Goal: Information Seeking & Learning: Learn about a topic

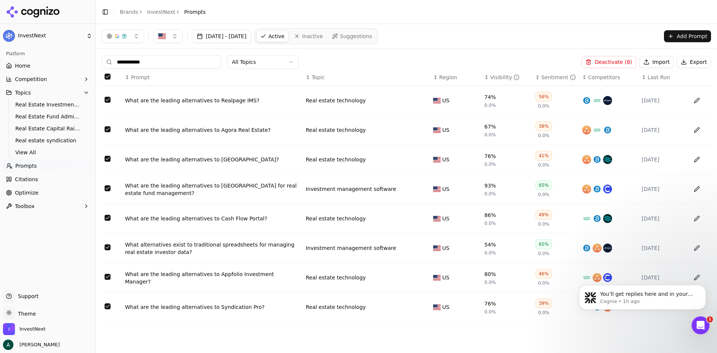
click at [118, 38] on div "button" at bounding box center [117, 36] width 6 height 6
click at [115, 75] on span "Google AI Overviews" at bounding box center [122, 81] width 47 height 15
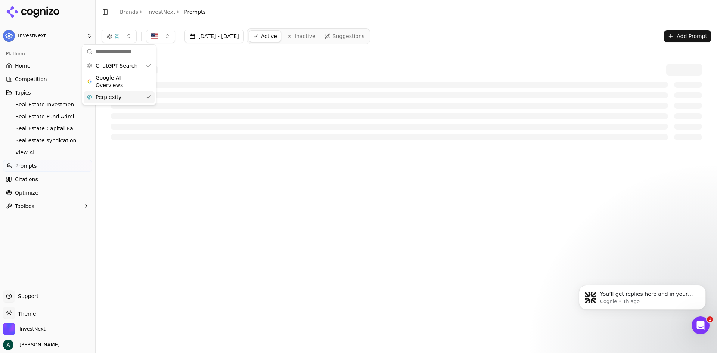
click at [114, 98] on span "Perplexity" at bounding box center [109, 96] width 26 height 7
click at [541, 44] on div "[DATE] - [DATE] Active Inactive Suggestions Add Prompt" at bounding box center [407, 36] width 622 height 25
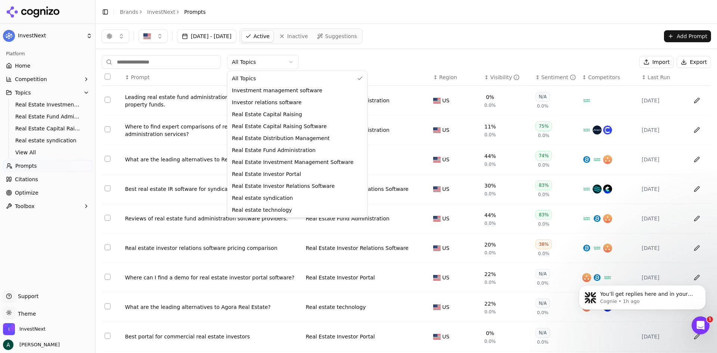
click at [266, 63] on html "InvestNext Platform Home Competition Topics Real Estate Investment Management S…" at bounding box center [358, 176] width 717 height 353
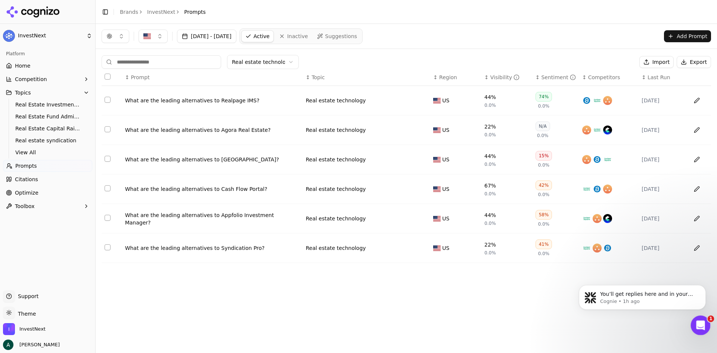
click at [694, 322] on div "Open Intercom Messenger" at bounding box center [700, 324] width 25 height 25
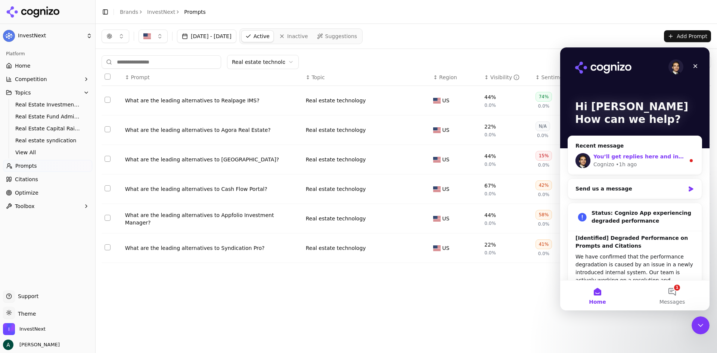
click at [626, 161] on div "• 1h ago" at bounding box center [626, 165] width 21 height 8
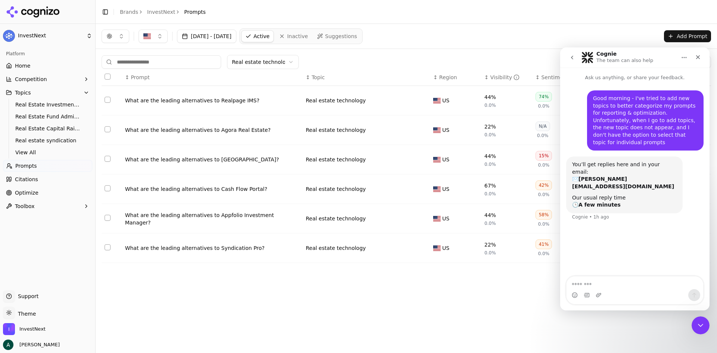
click at [533, 296] on div "[DATE] - [DATE] Active Inactive Suggestions Add Prompt Real estate technology I…" at bounding box center [407, 188] width 622 height 329
click at [700, 58] on icon "Close" at bounding box center [698, 57] width 6 height 6
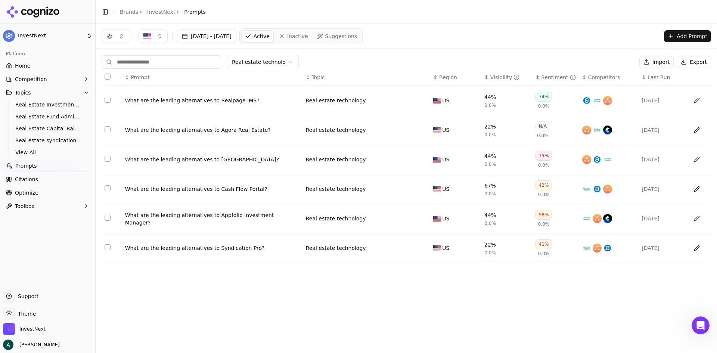
click at [216, 130] on div "What are the leading alternatives to Agora Real Estate?" at bounding box center [212, 129] width 175 height 7
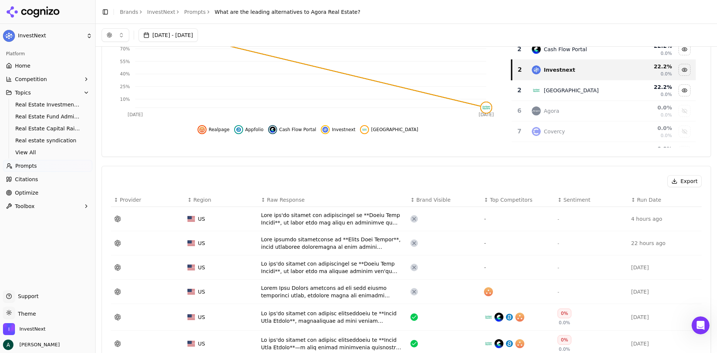
scroll to position [37, 0]
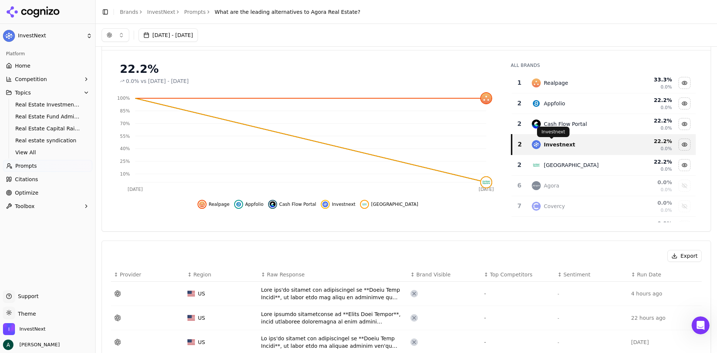
click at [561, 142] on div "Investnext" at bounding box center [559, 144] width 31 height 7
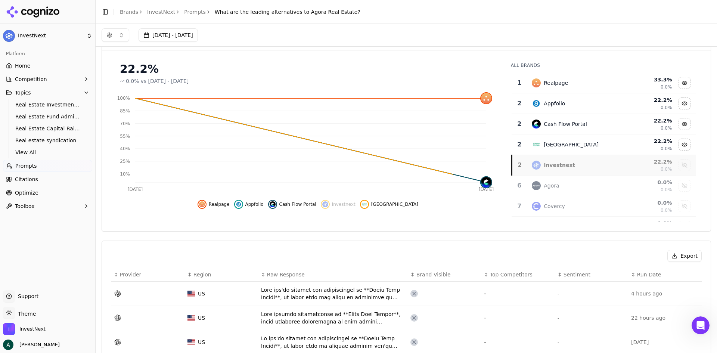
click at [561, 142] on div "[GEOGRAPHIC_DATA]" at bounding box center [571, 144] width 55 height 7
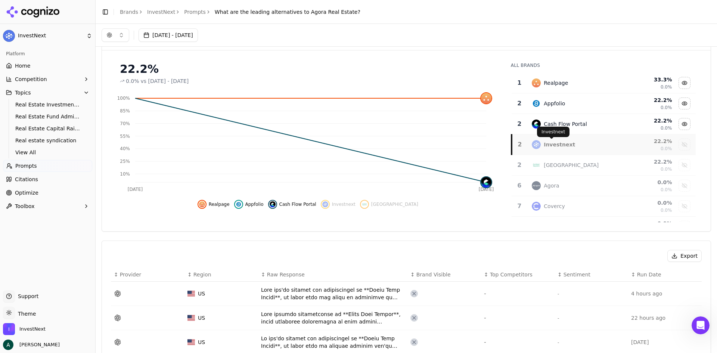
click at [552, 145] on div "Investnext" at bounding box center [559, 144] width 31 height 7
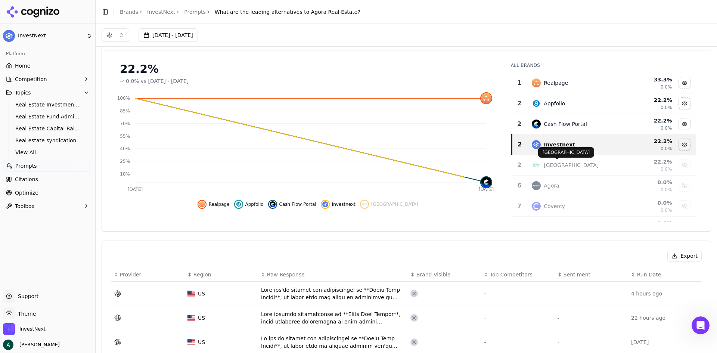
click at [558, 163] on div "[GEOGRAPHIC_DATA]" at bounding box center [571, 164] width 55 height 7
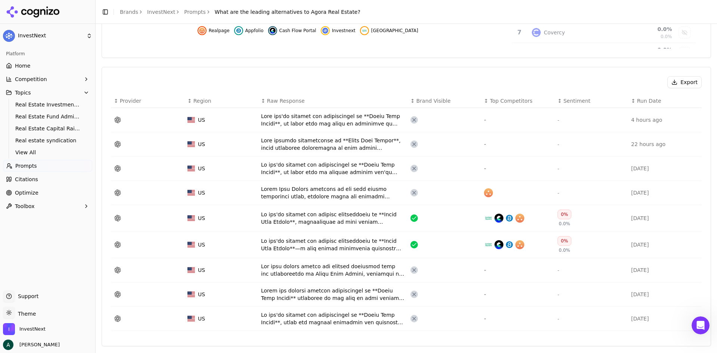
scroll to position [224, 0]
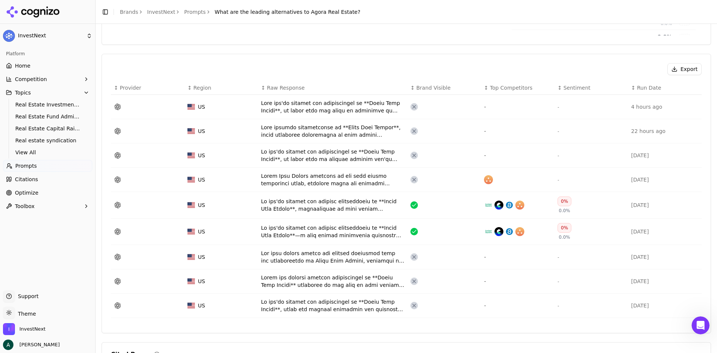
click at [351, 209] on div "Data table" at bounding box center [332, 205] width 143 height 15
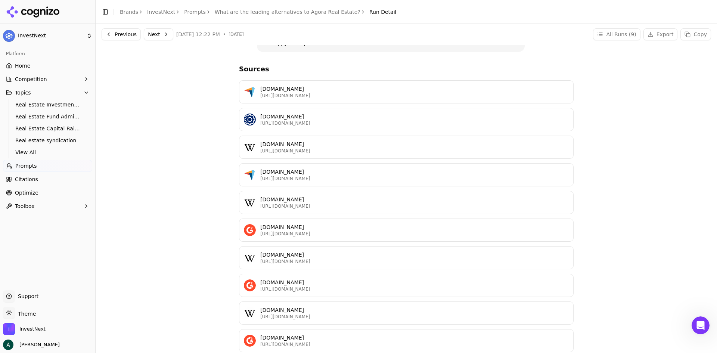
scroll to position [322, 0]
